Goal: Transaction & Acquisition: Book appointment/travel/reservation

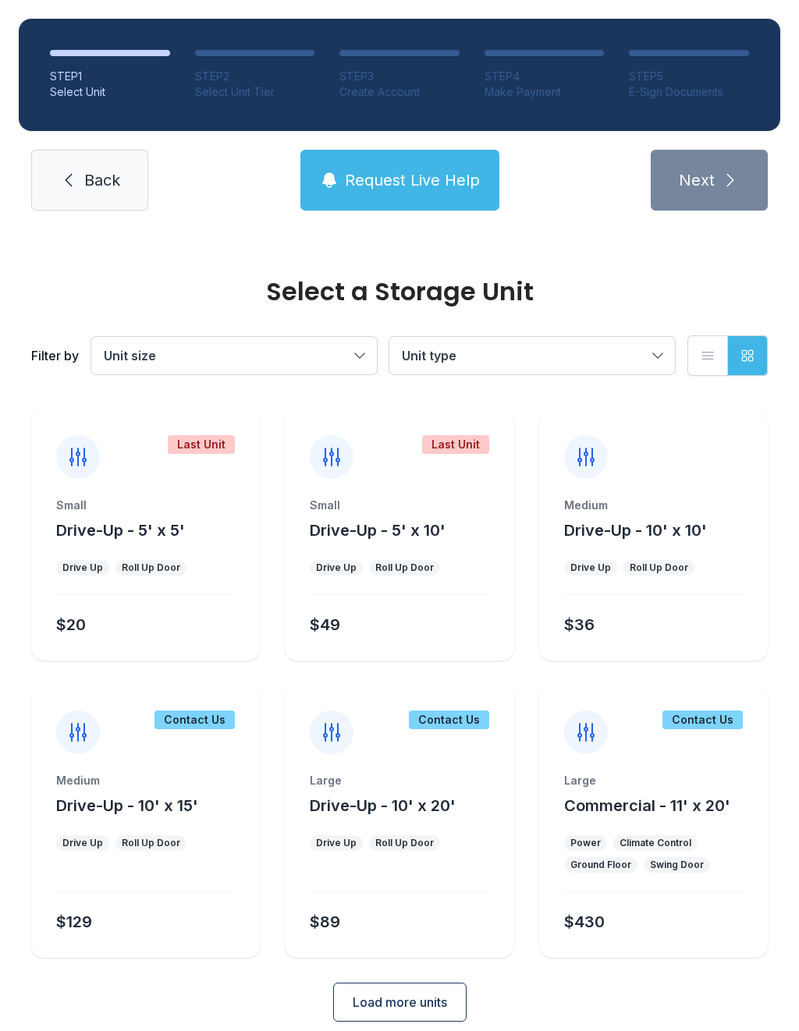
click at [409, 540] on button "Drive-Up - 5' x 10'" at bounding box center [378, 530] width 136 height 22
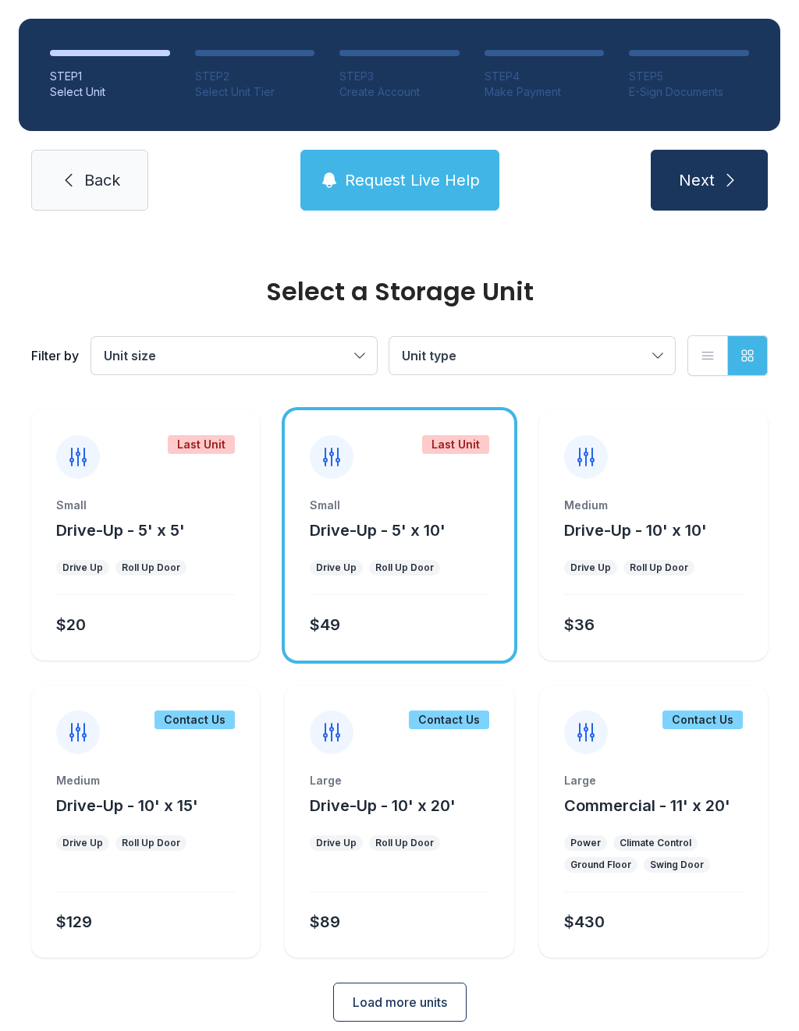
click at [713, 181] on span "Next" at bounding box center [697, 180] width 36 height 22
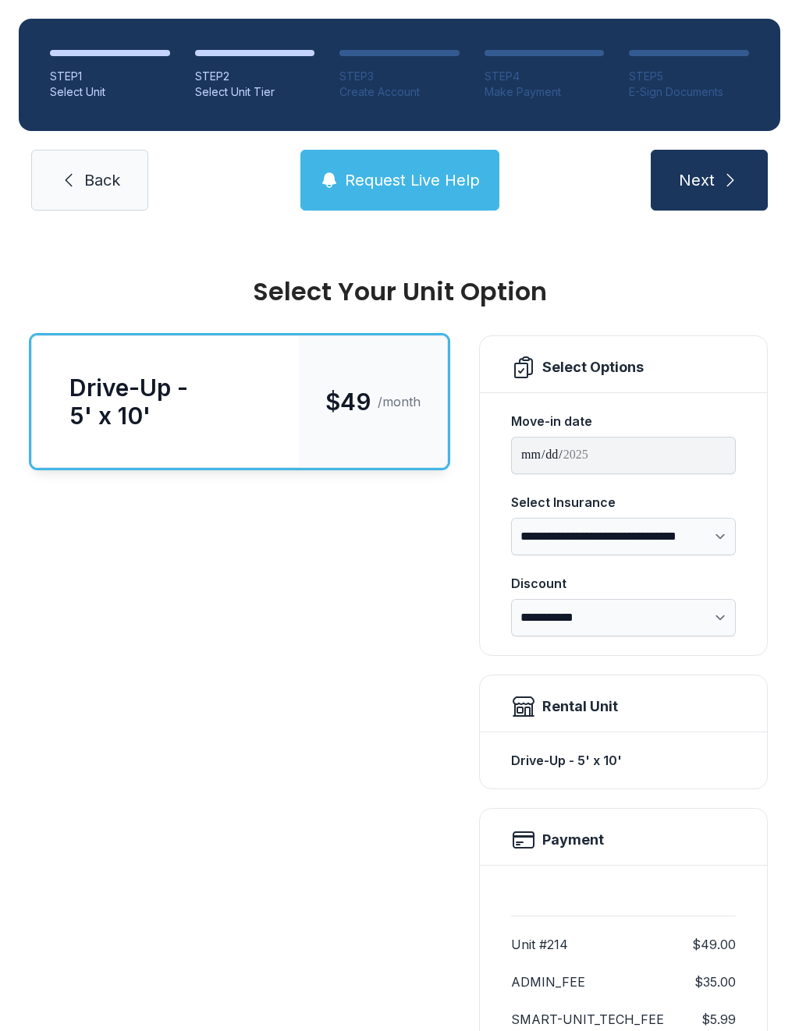
click at [709, 172] on span "Next" at bounding box center [697, 180] width 36 height 22
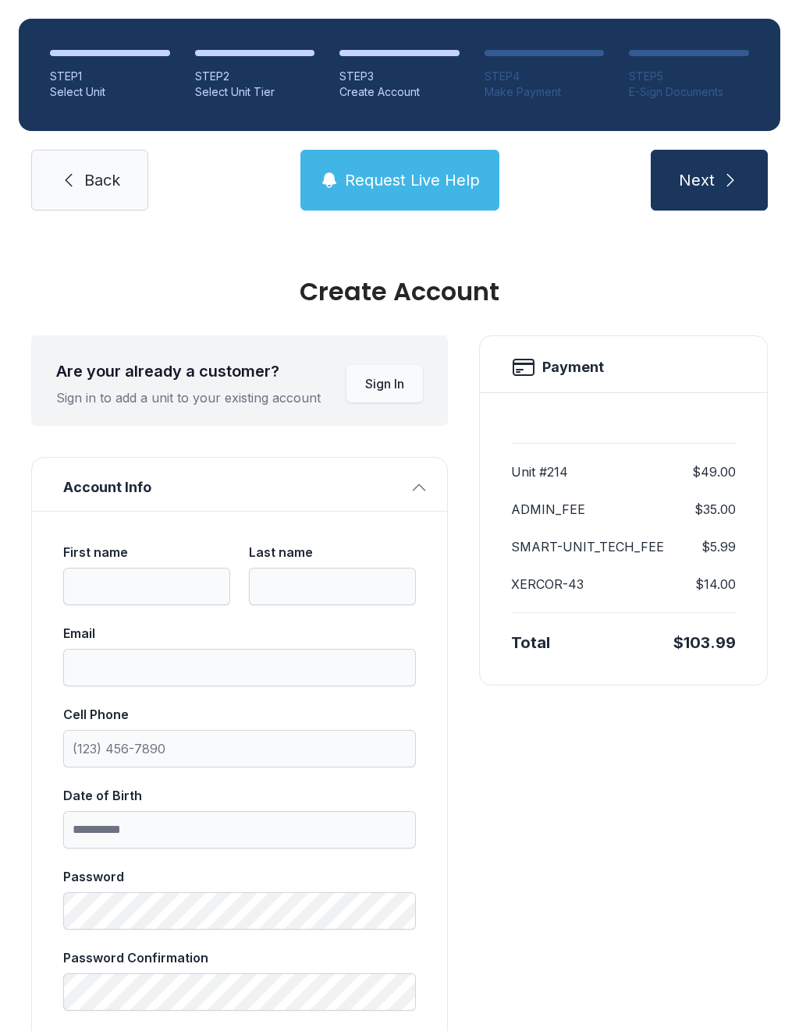
click at [707, 172] on span "Next" at bounding box center [697, 180] width 36 height 22
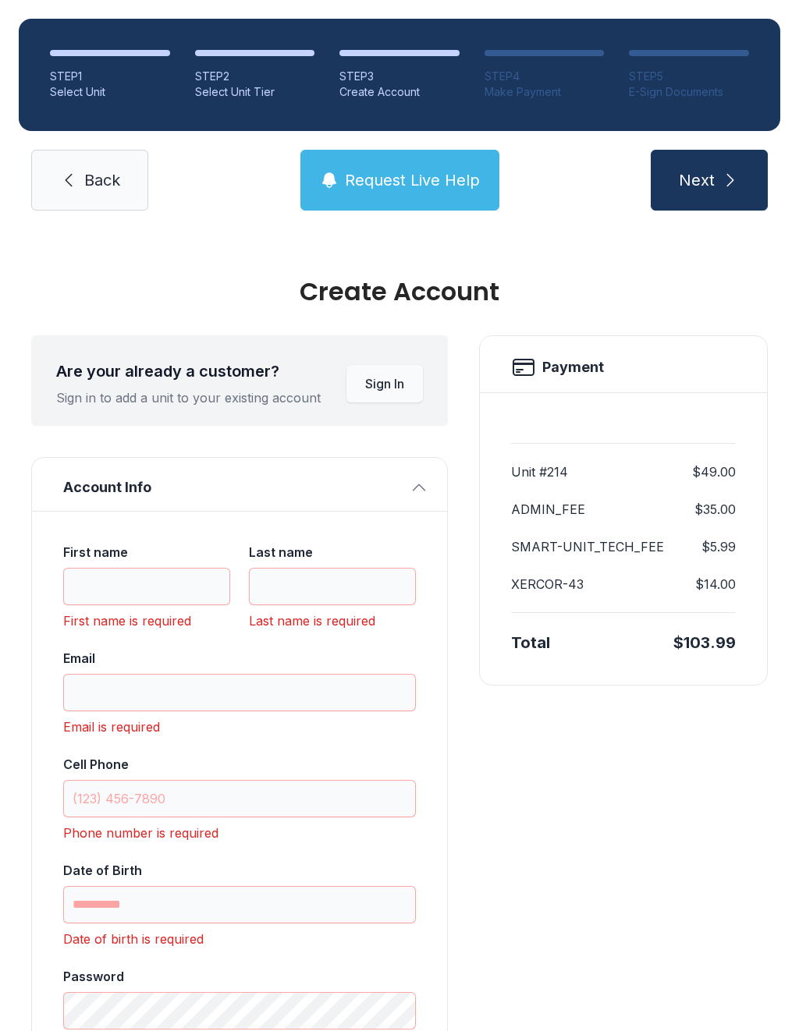
click at [77, 182] on icon at bounding box center [68, 180] width 19 height 19
click at [76, 181] on icon at bounding box center [68, 180] width 19 height 19
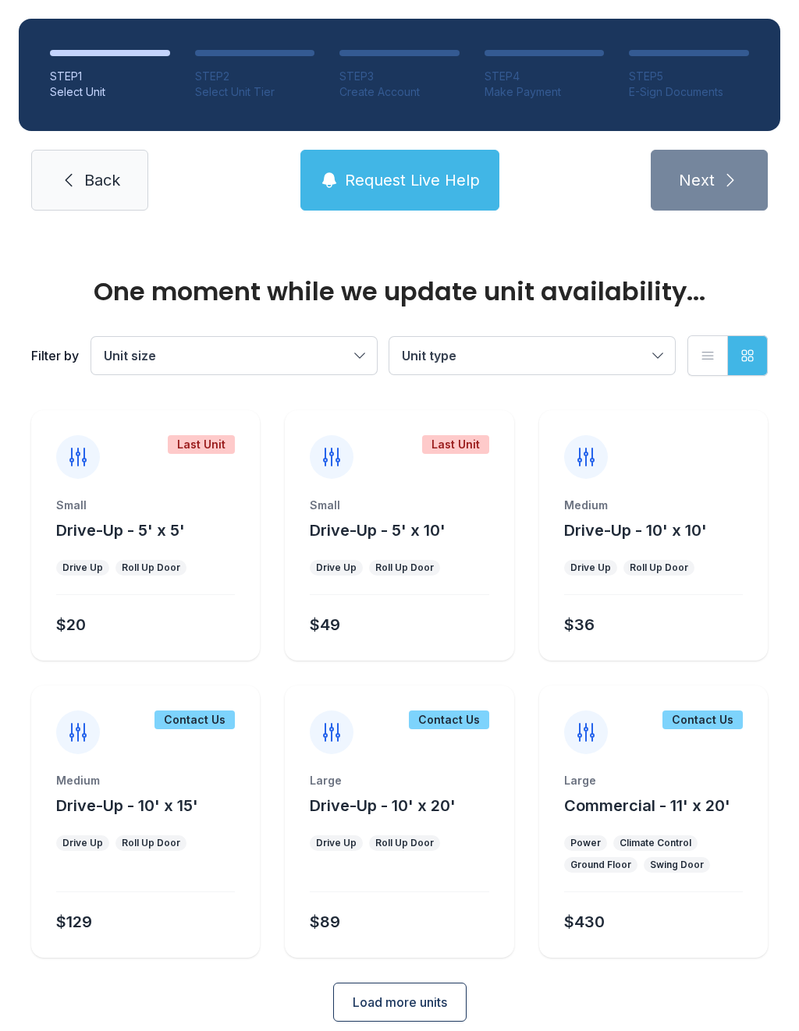
click at [94, 196] on link "Back" at bounding box center [89, 180] width 117 height 61
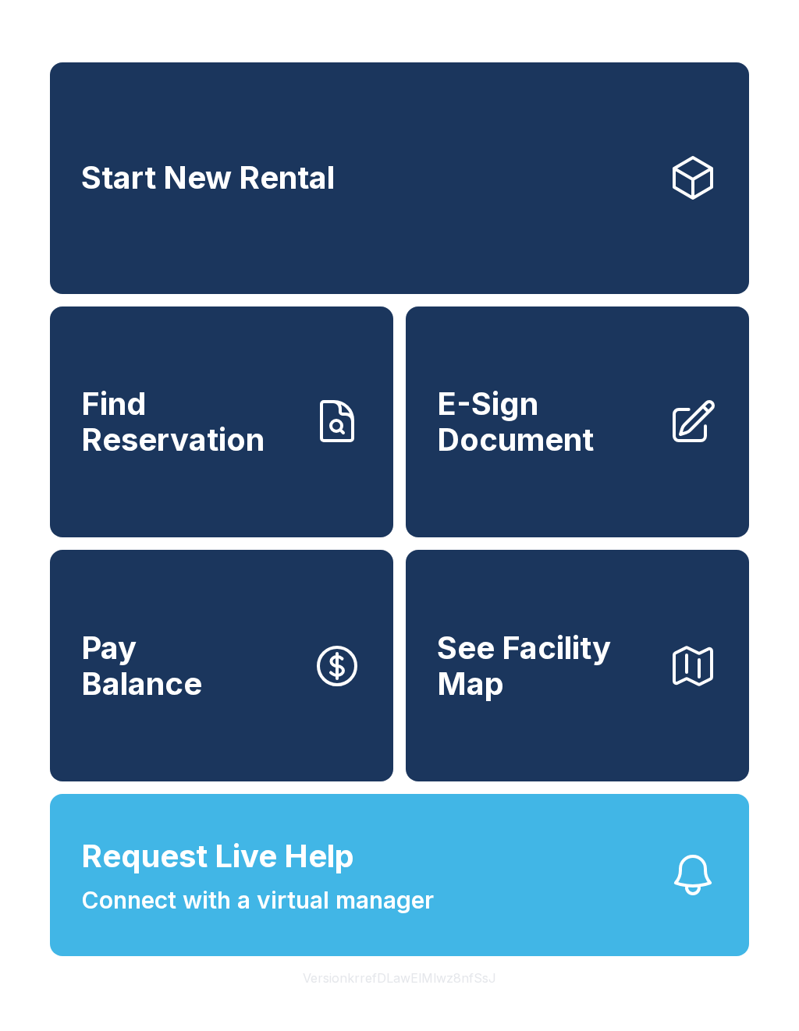
click at [94, 196] on span "Start New Rental" at bounding box center [207, 178] width 253 height 36
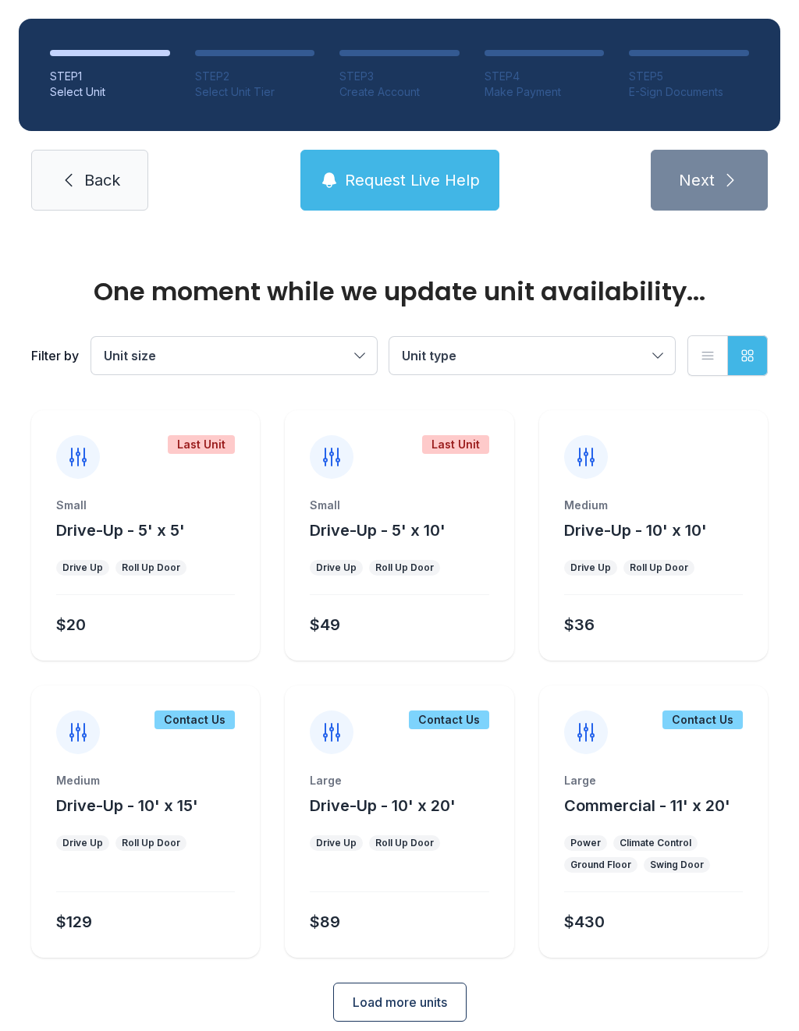
click at [96, 195] on link "Back" at bounding box center [89, 180] width 117 height 61
